Goal: Information Seeking & Learning: Understand process/instructions

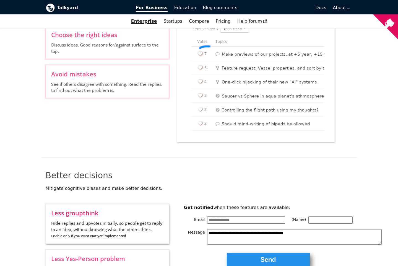
scroll to position [570, 0]
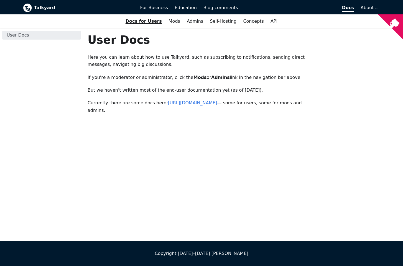
click at [143, 91] on p "But we haven't written most of the end-user documentation yet (as of [DATE])." at bounding box center [202, 90] width 231 height 7
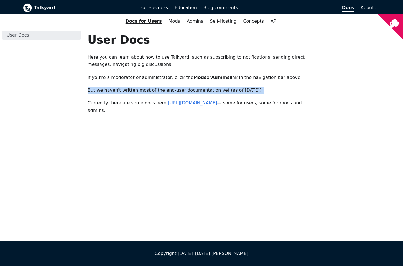
click at [143, 91] on p "But we haven't written most of the end-user documentation yet (as of July 2025)." at bounding box center [202, 90] width 231 height 7
click at [195, 83] on div "User Docs Here you can learn about how to use Talkyard, such as subscribing to …" at bounding box center [202, 73] width 231 height 81
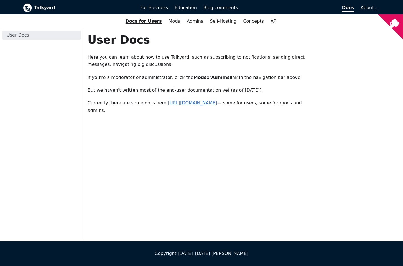
click at [203, 105] on link "https://forum.talkyard.io/latest/docs" at bounding box center [192, 102] width 49 height 5
